Goal: Navigation & Orientation: Find specific page/section

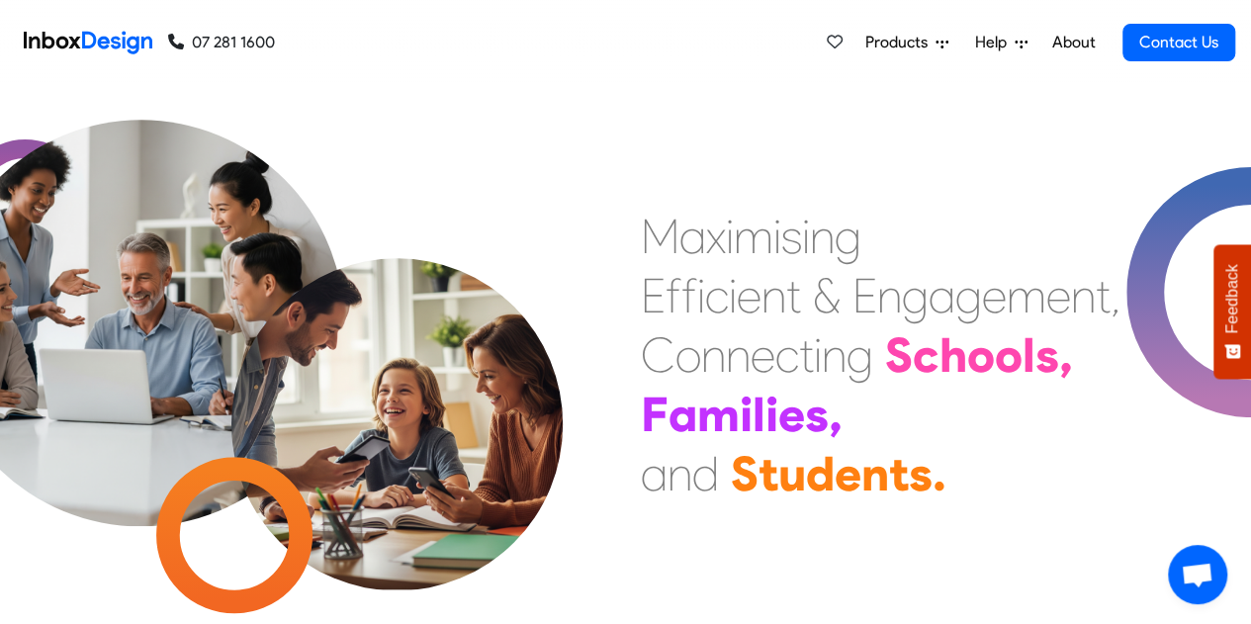
click at [1077, 45] on link "About" at bounding box center [1073, 43] width 54 height 40
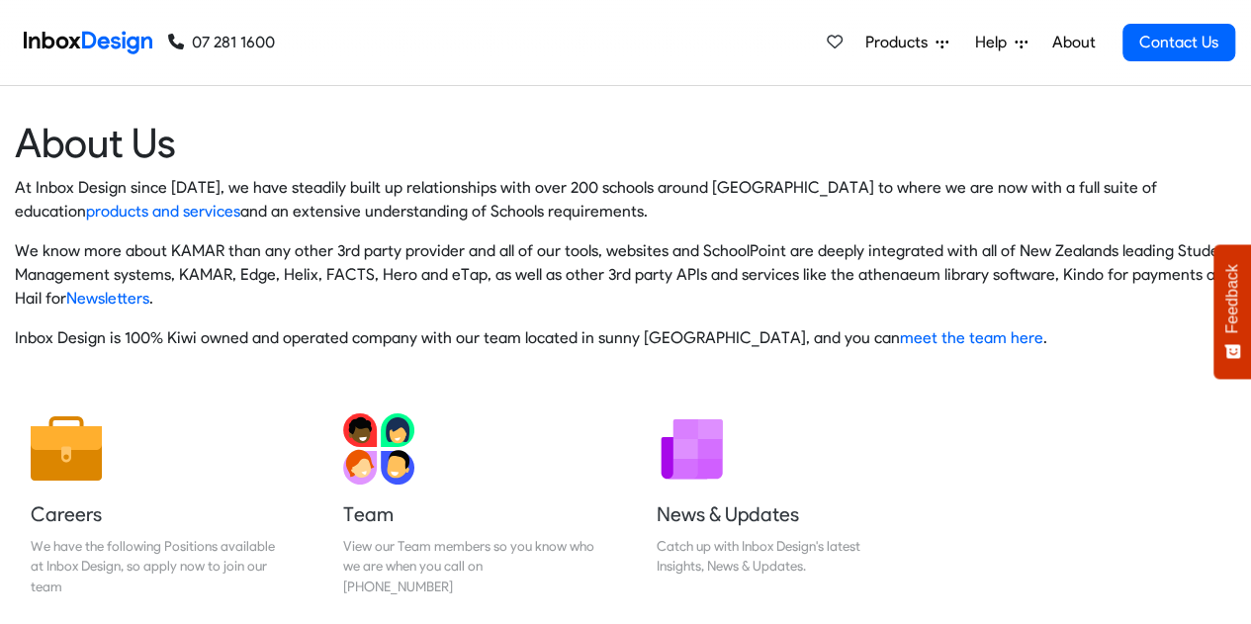
click at [999, 33] on span "Help" at bounding box center [995, 43] width 40 height 24
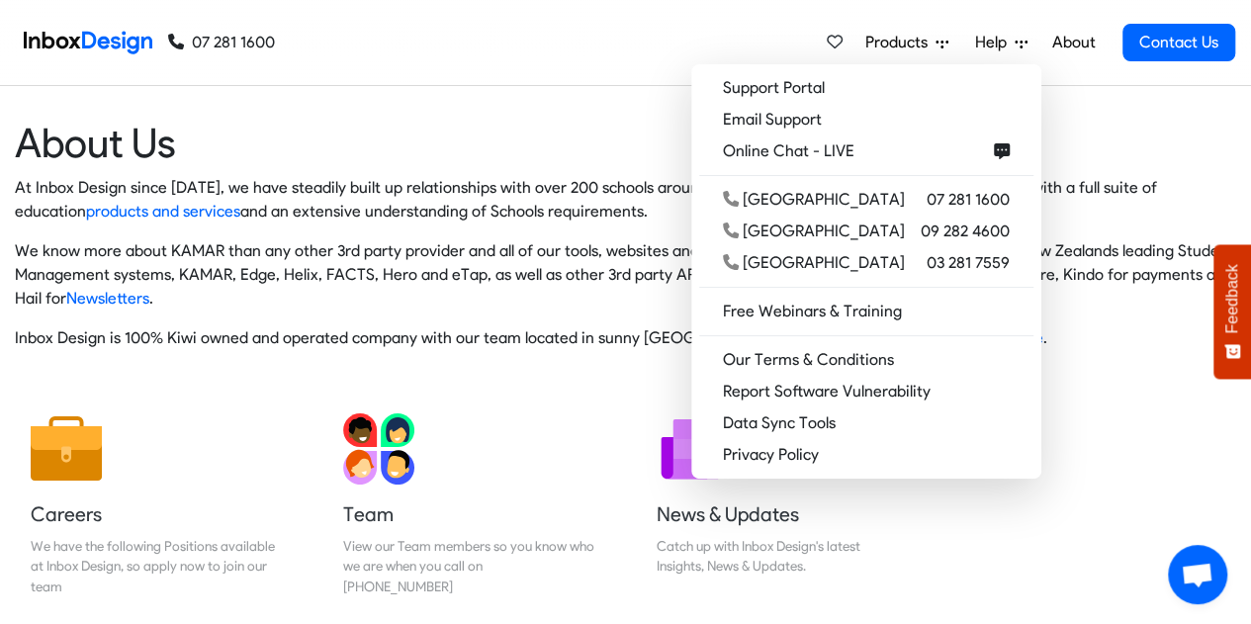
click at [568, 311] on div "At Inbox Design since [DATE], we have steadily built up relationships with over…" at bounding box center [625, 263] width 1221 height 174
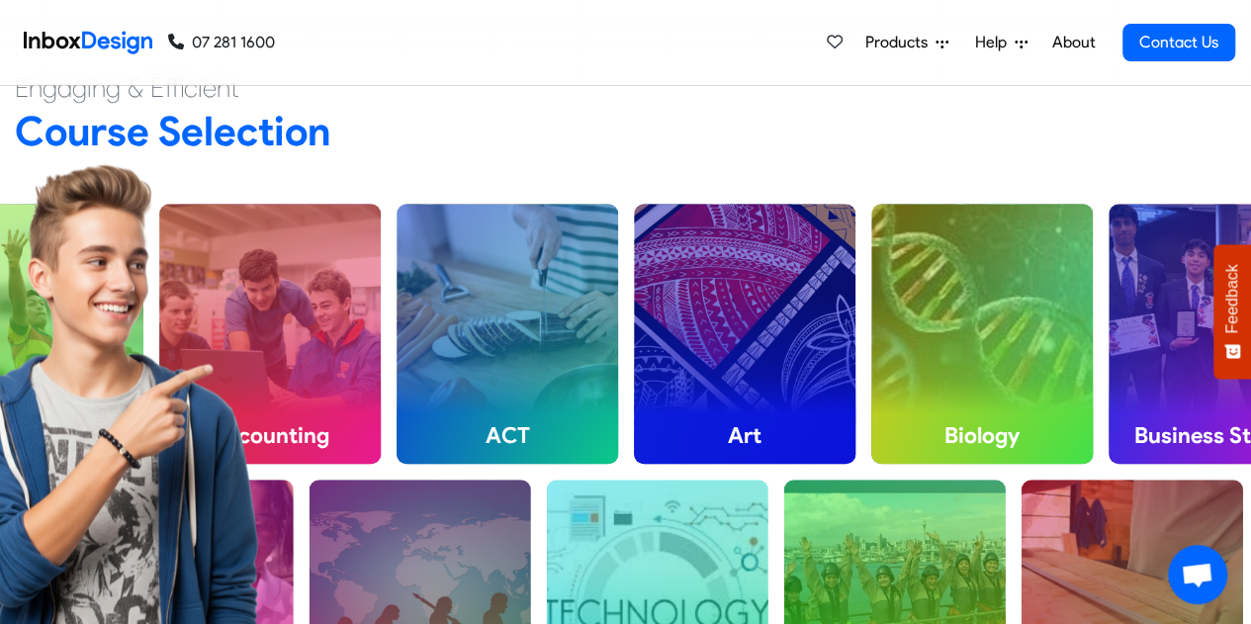
scroll to position [99, 0]
